Goal: Information Seeking & Learning: Learn about a topic

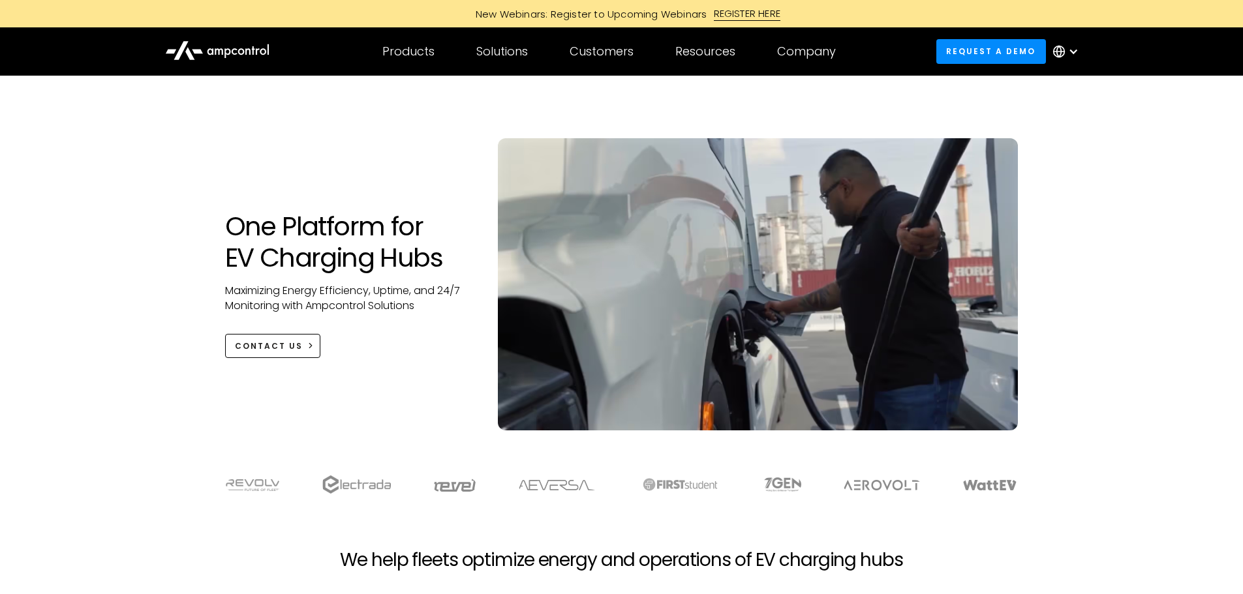
drag, startPoint x: 865, startPoint y: 374, endPoint x: 973, endPoint y: -10, distance: 399.1
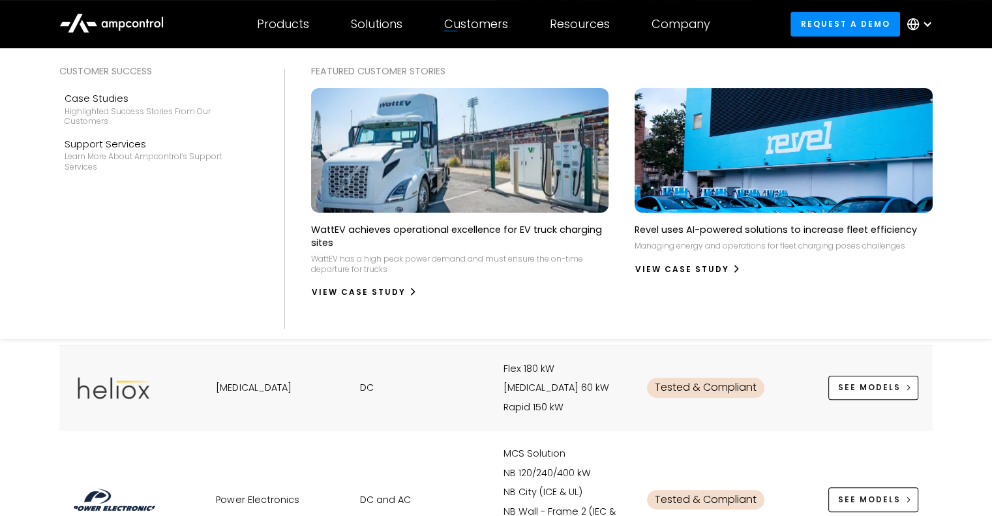
scroll to position [313, 0]
